Goal: Transaction & Acquisition: Purchase product/service

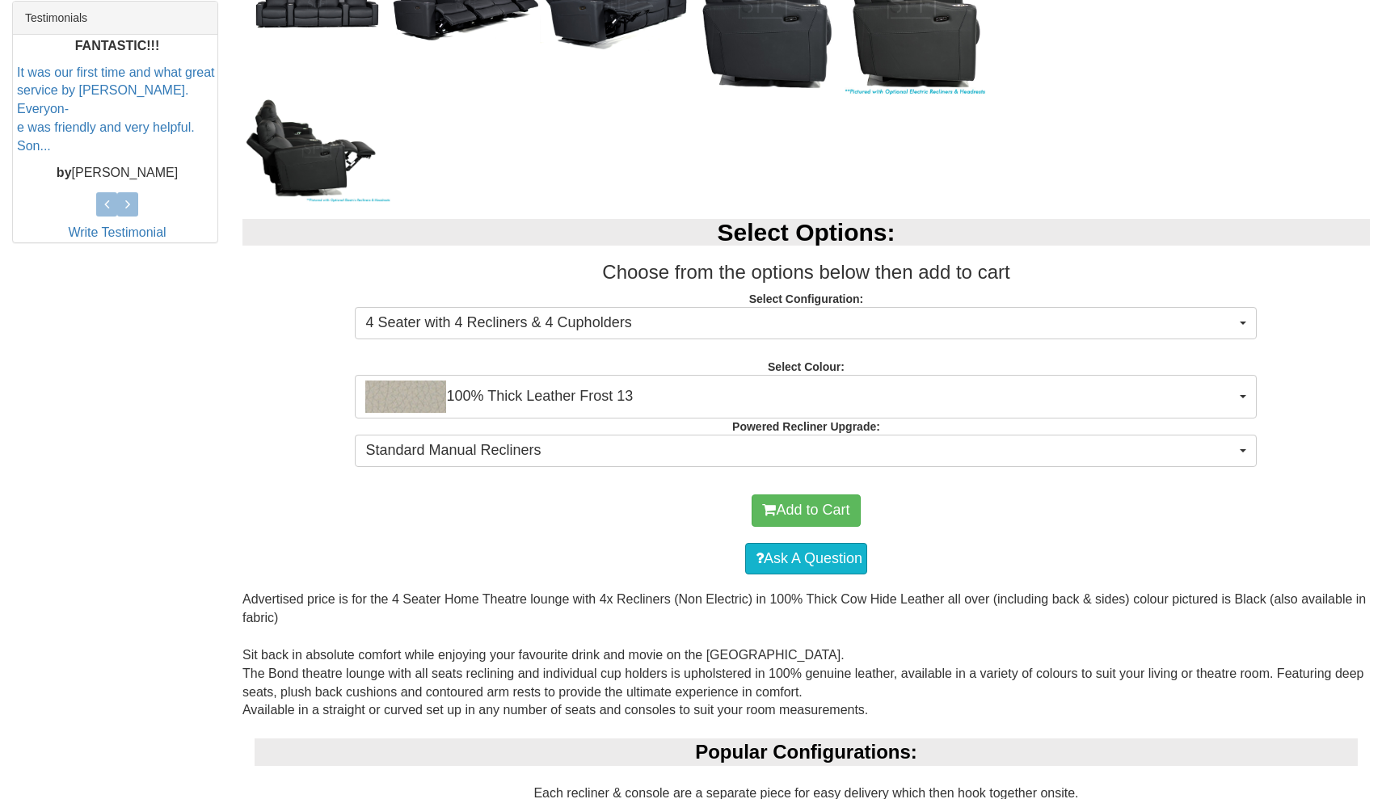
scroll to position [686, 0]
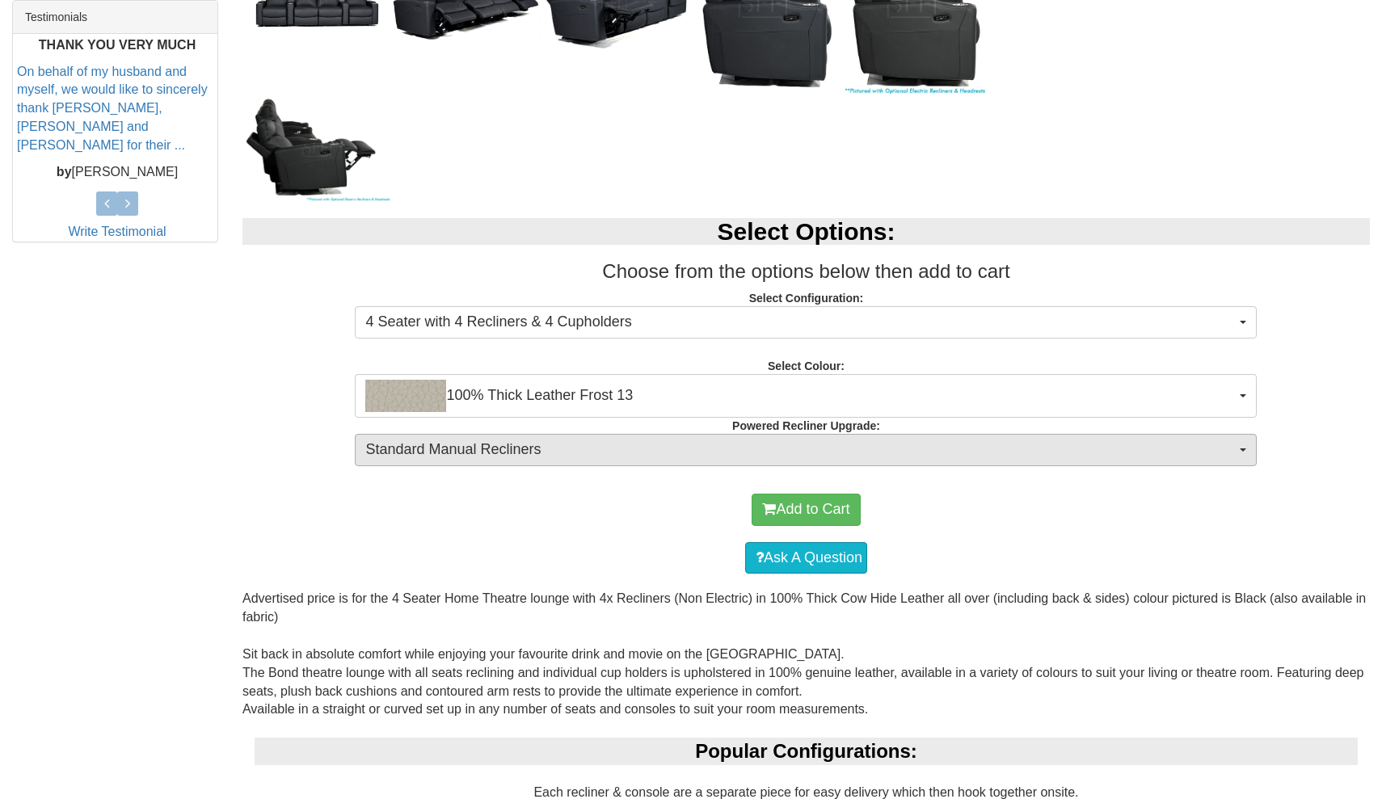
click at [498, 459] on button "Standard Manual Recliners" at bounding box center [806, 450] width 902 height 32
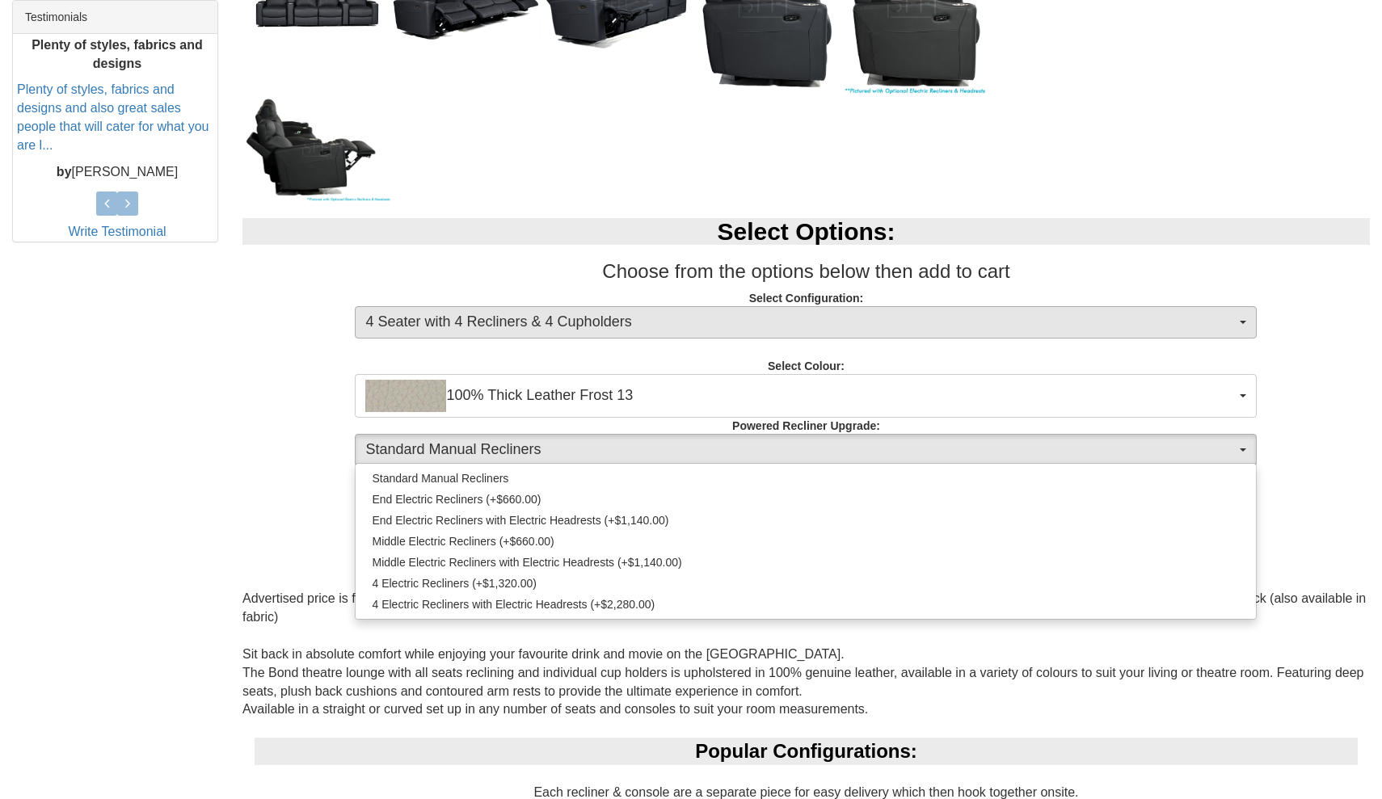
click at [561, 328] on span "4 Seater with 4 Recliners & 4 Cupholders" at bounding box center [800, 322] width 870 height 21
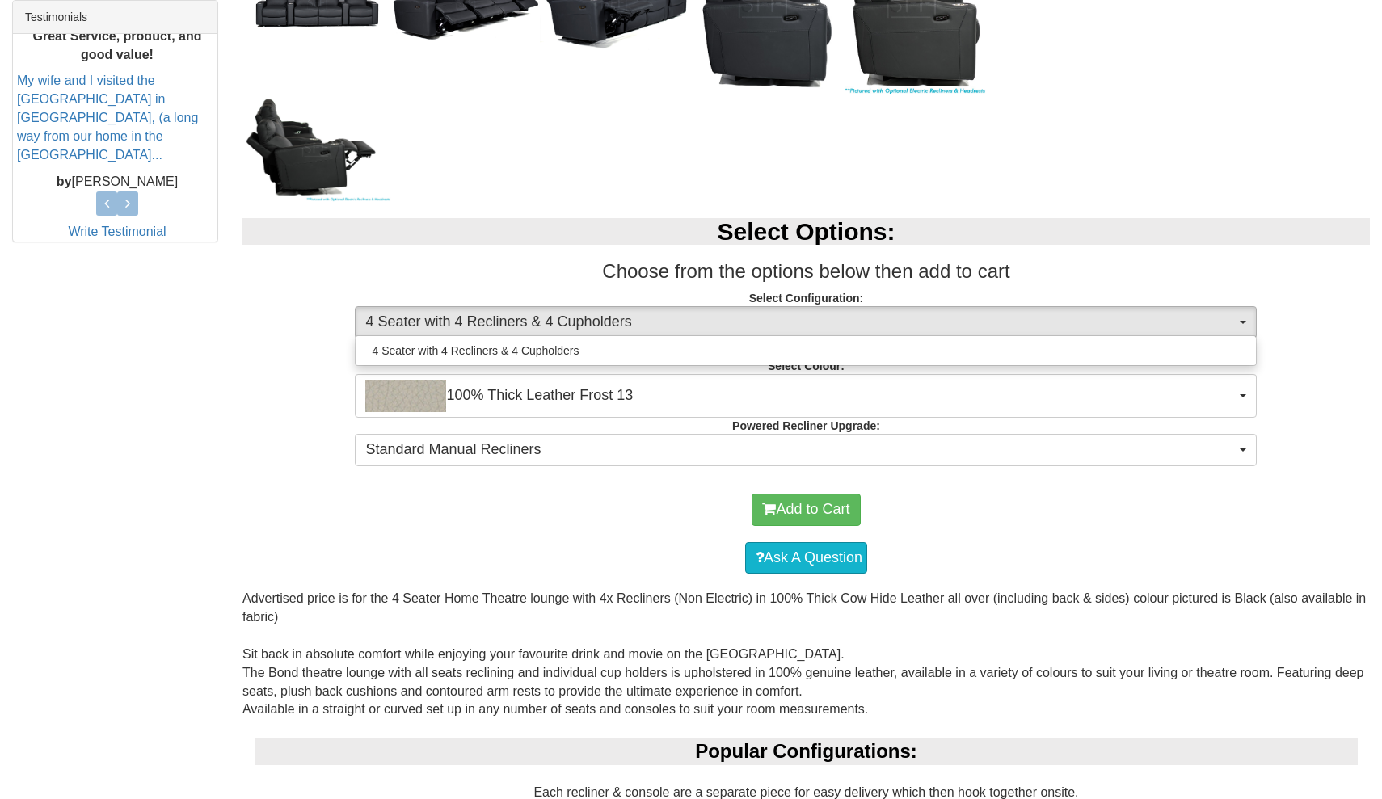
click at [563, 221] on h2 "Select Options:" at bounding box center [805, 231] width 1127 height 27
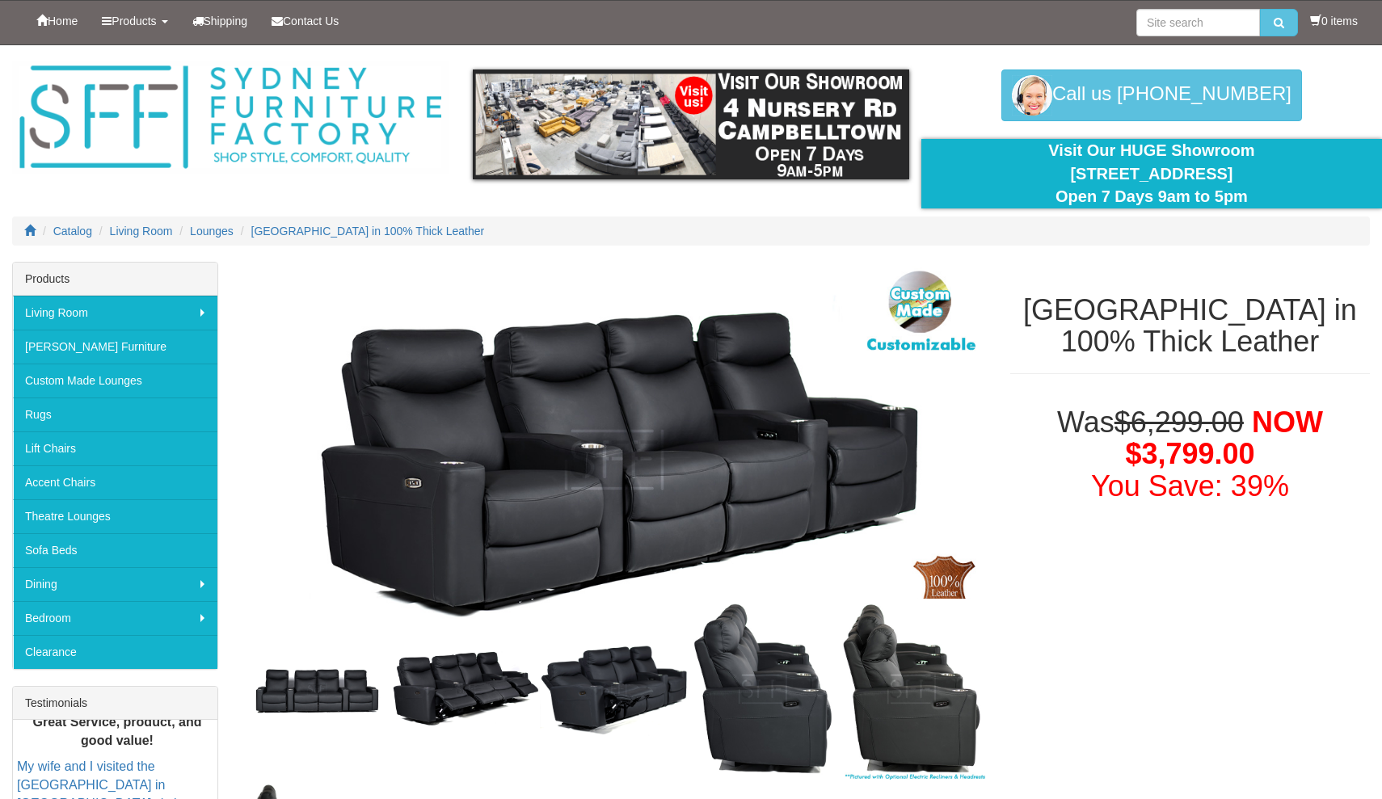
scroll to position [0, 0]
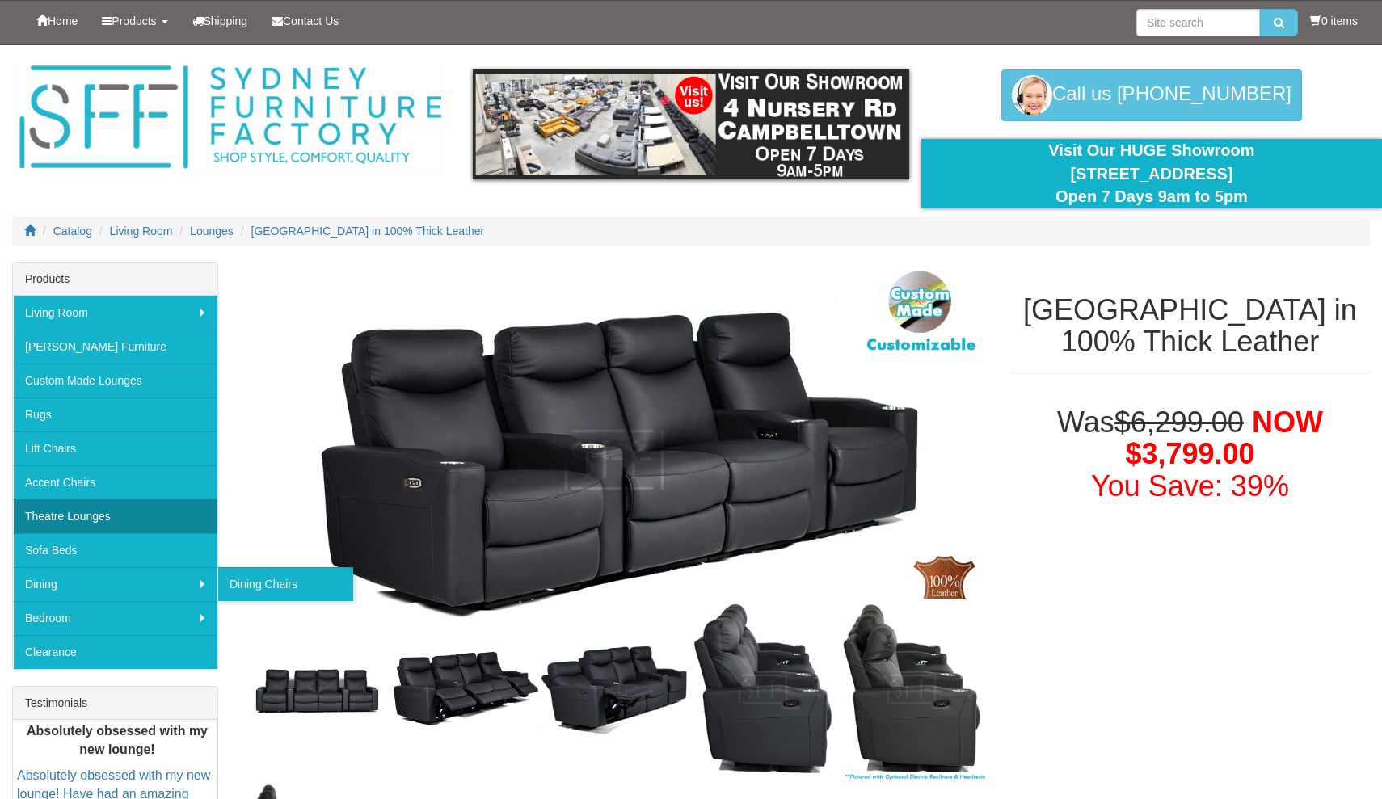
click at [108, 520] on link "Theatre Lounges" at bounding box center [115, 516] width 204 height 34
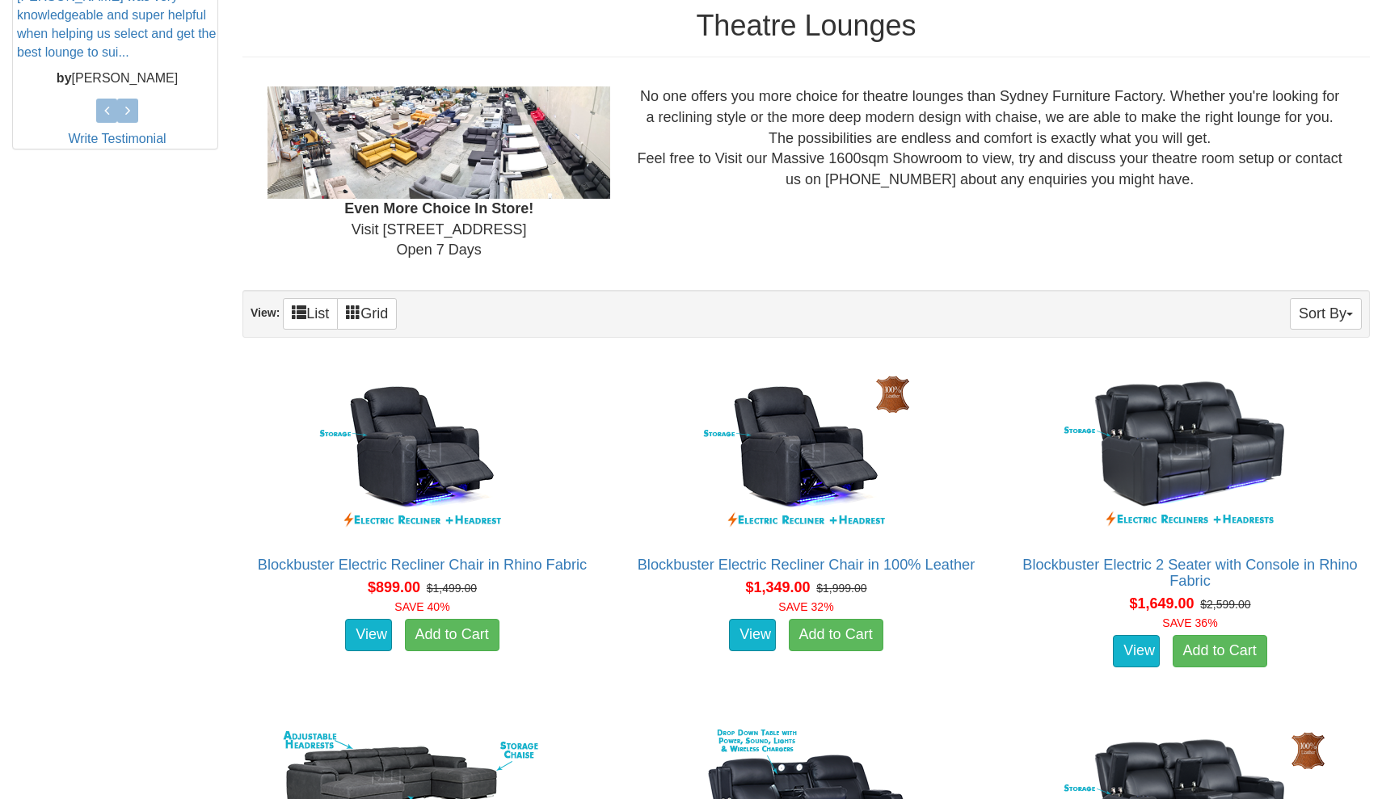
scroll to position [762, 0]
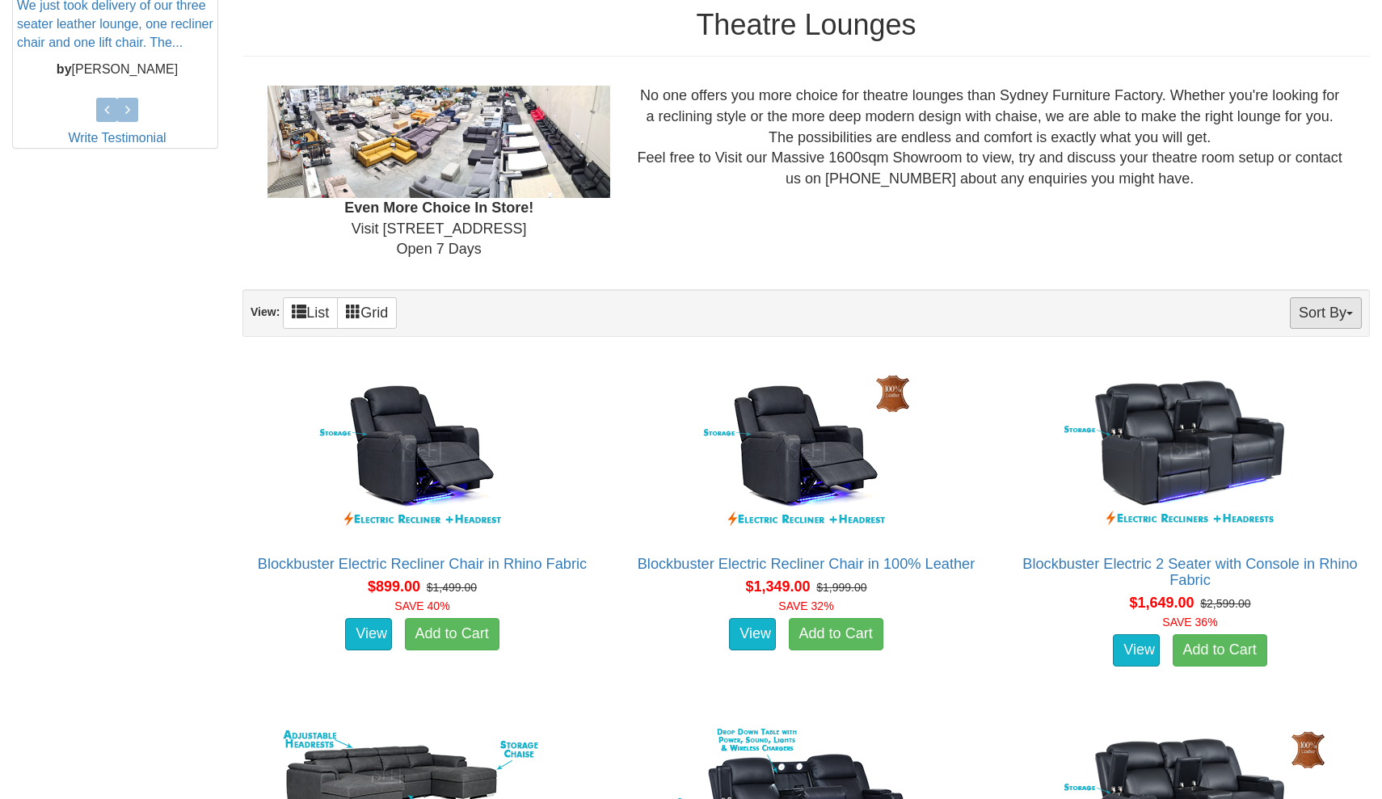
click at [1352, 305] on button "Sort By" at bounding box center [1326, 313] width 72 height 32
click at [1321, 388] on link "Quantity" at bounding box center [1297, 387] width 128 height 21
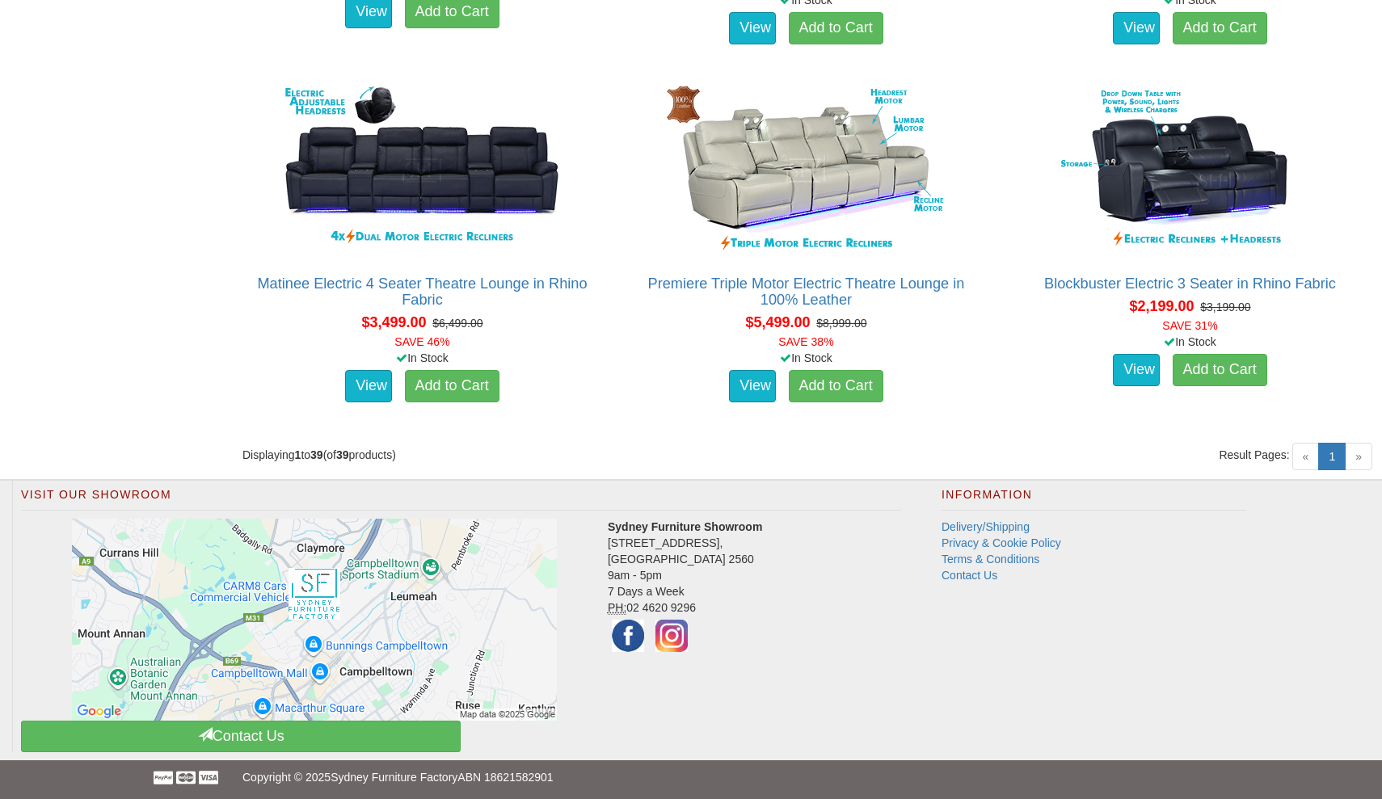
scroll to position [5338, 0]
